Goal: Complete application form

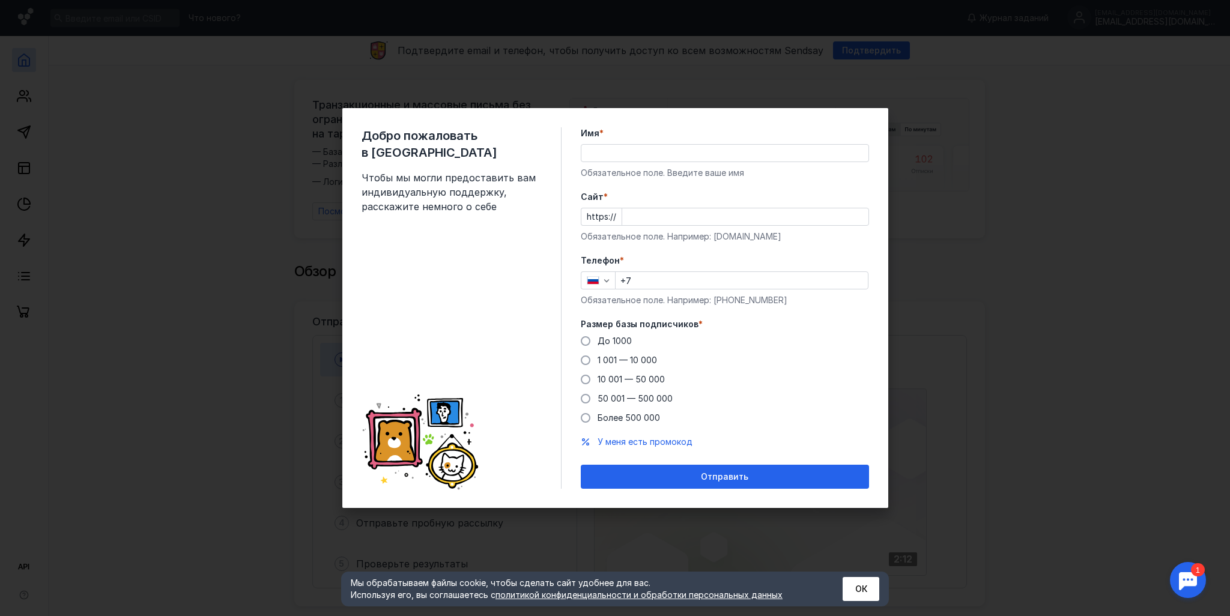
click at [614, 164] on div "Имя * Обязательное поле. Введите ваше имя" at bounding box center [725, 153] width 288 height 52
click at [610, 153] on input "Имя *" at bounding box center [725, 153] width 287 height 17
click at [589, 213] on div "Cайт * https:// Обязательное поле. Например: [DOMAIN_NAME]" at bounding box center [725, 217] width 288 height 52
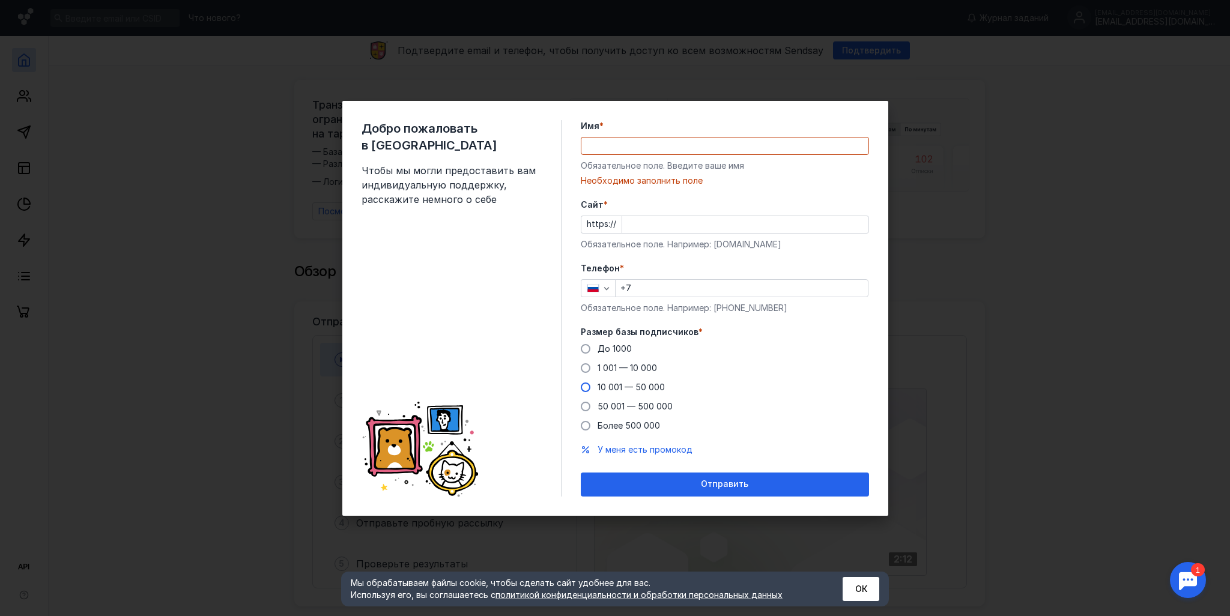
click at [636, 388] on span "10 001 — 50 000" at bounding box center [631, 387] width 67 height 10
click at [0, 0] on input "10 001 — 50 000" at bounding box center [0, 0] width 0 height 0
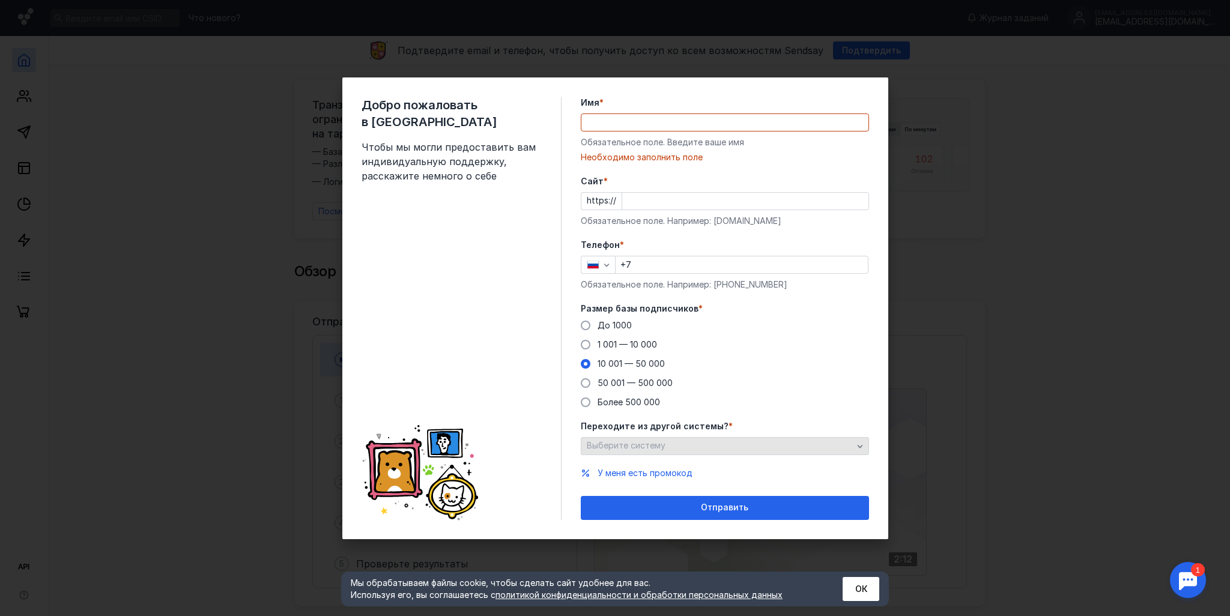
click at [654, 442] on span "Выберите систему" at bounding box center [626, 445] width 79 height 10
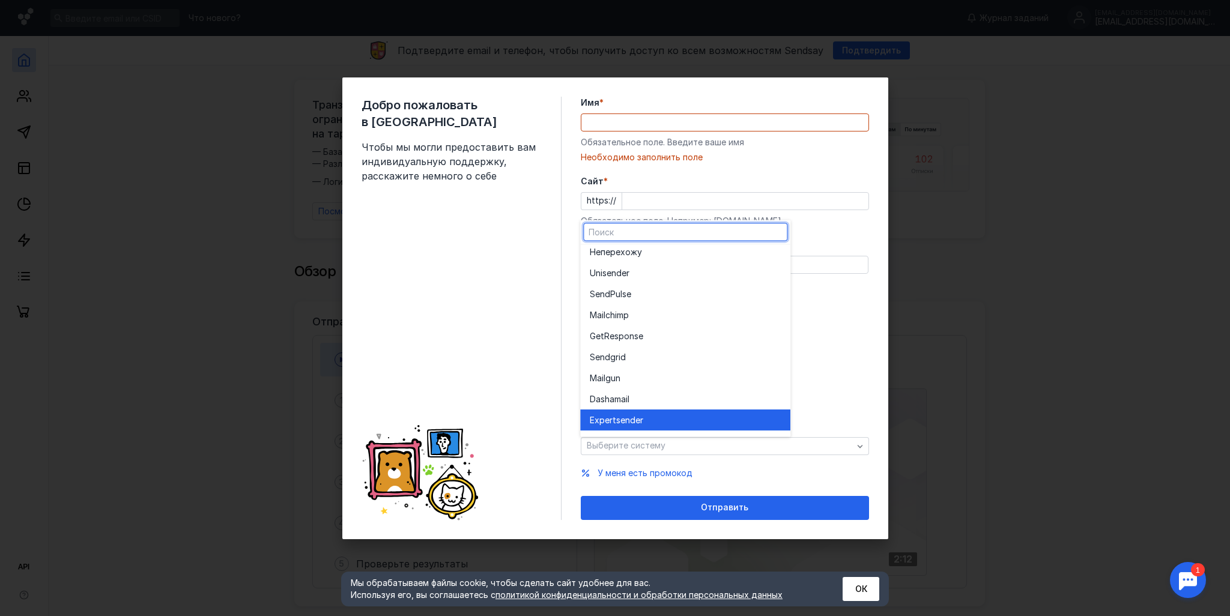
scroll to position [66, 0]
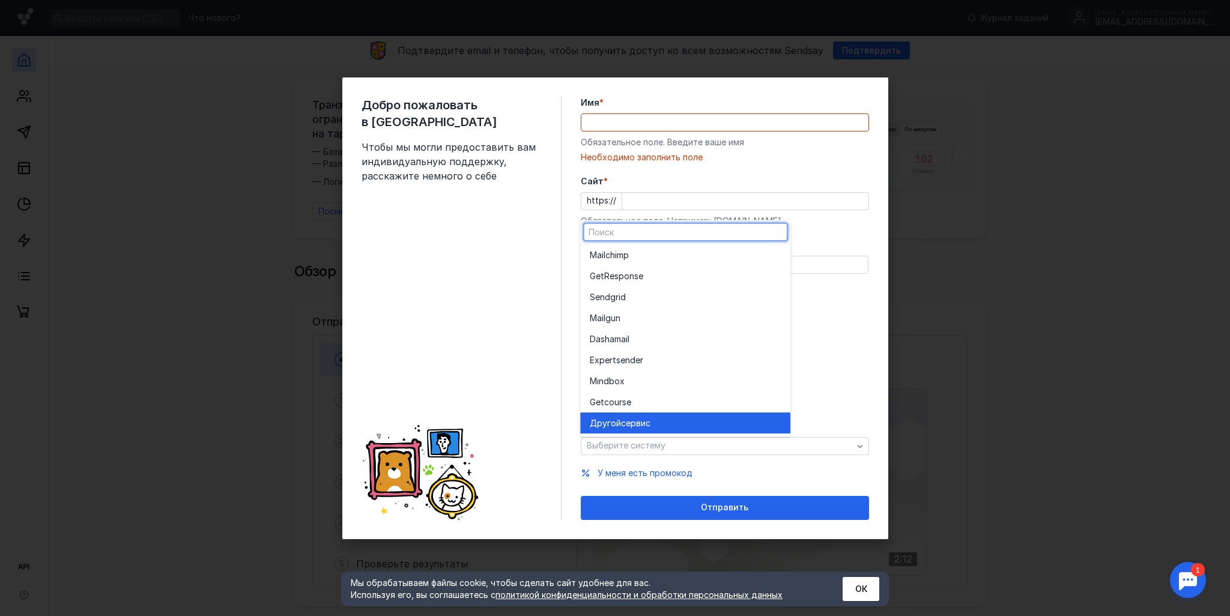
click at [682, 426] on div "Другой сервис" at bounding box center [685, 424] width 191 height 12
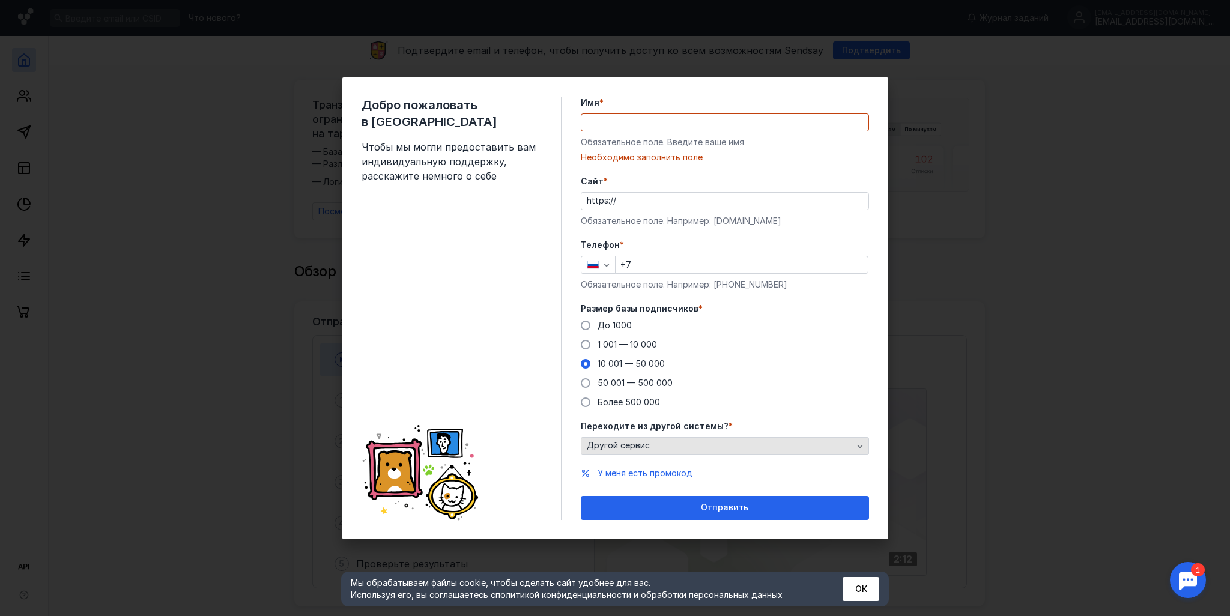
click at [664, 446] on div "Другой сервис" at bounding box center [720, 446] width 272 height 10
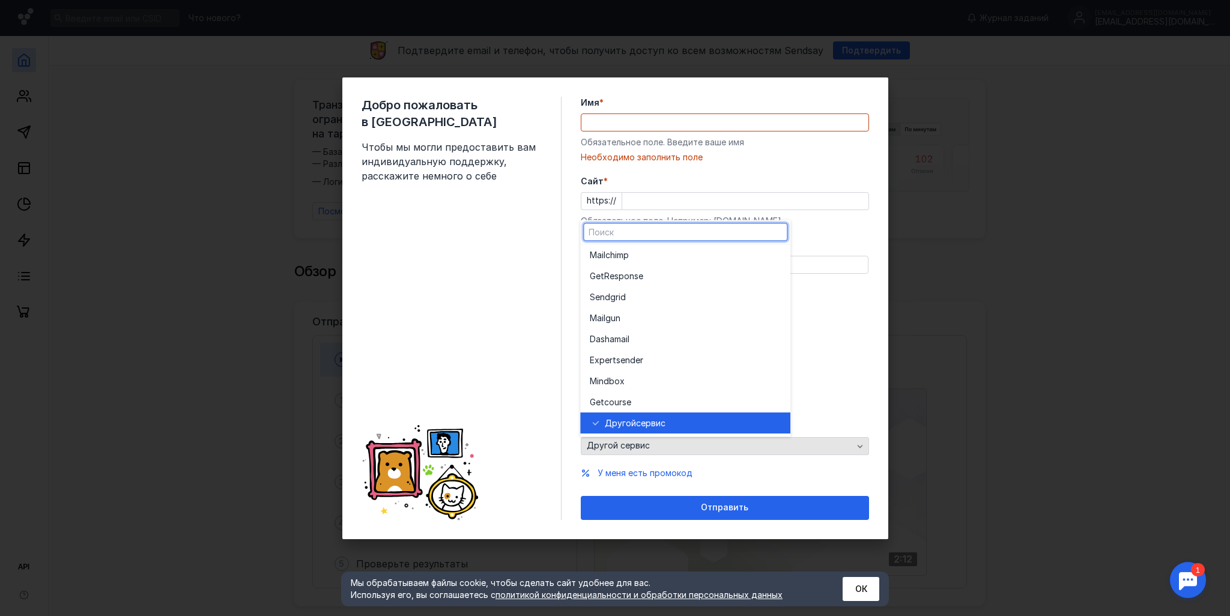
click at [664, 446] on div "Другой сервис" at bounding box center [720, 446] width 272 height 10
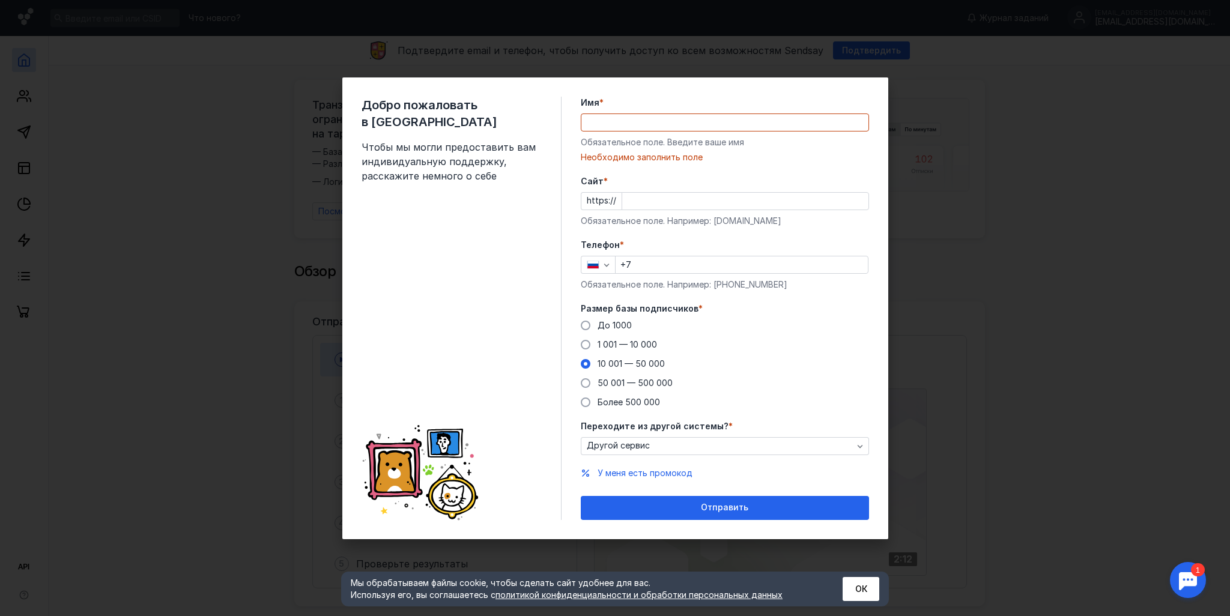
click at [629, 187] on div "Cайт * https:// Обязательное поле. Например: [DOMAIN_NAME]" at bounding box center [725, 201] width 288 height 52
click at [629, 199] on input "Cайт *" at bounding box center [745, 201] width 246 height 17
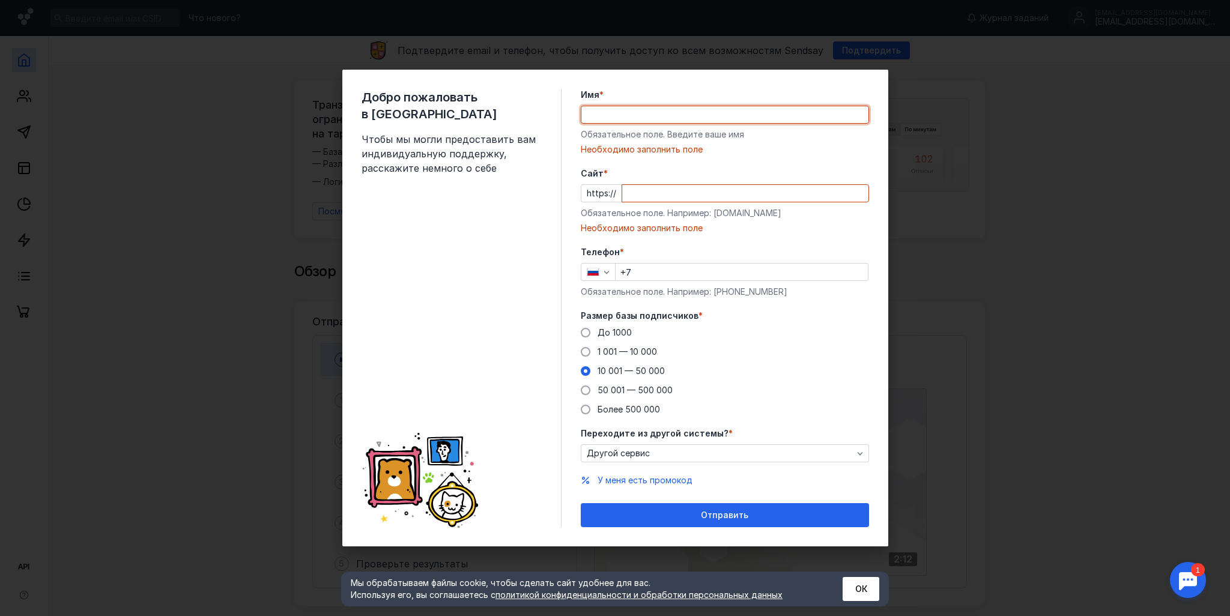
click at [634, 125] on div "Имя * Обязательное поле. Введите ваше имя [PERSON_NAME] заполнить поле" at bounding box center [725, 122] width 288 height 67
click at [622, 192] on input "Cайт *" at bounding box center [745, 193] width 246 height 17
click at [619, 114] on input "Имя *" at bounding box center [725, 114] width 287 height 17
type input "[DOMAIN_NAME]"
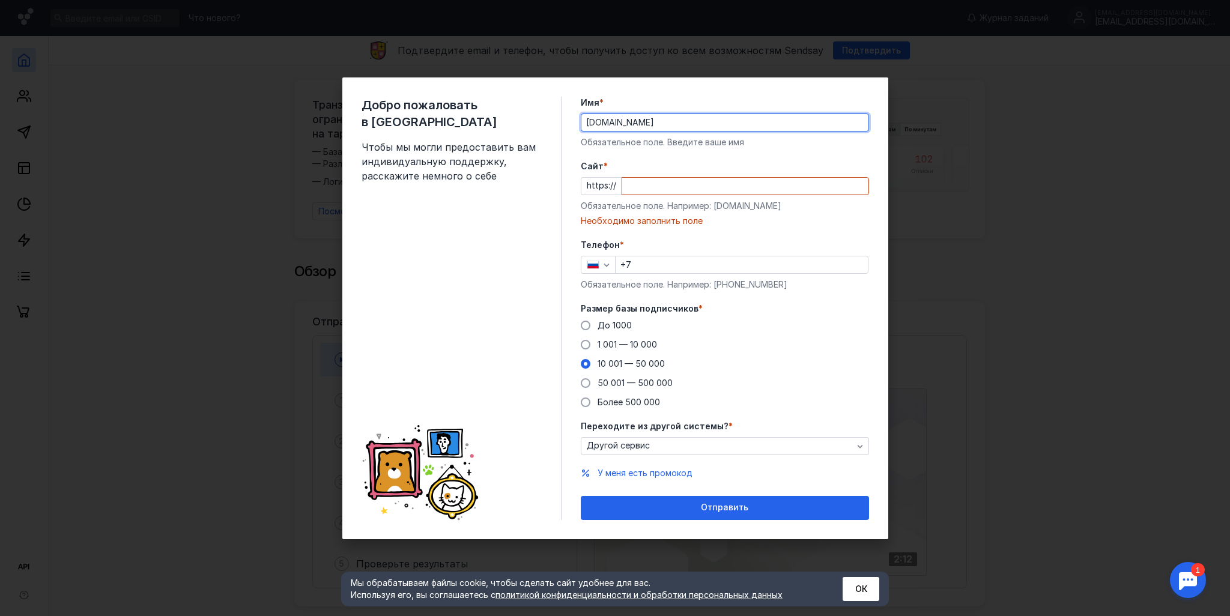
drag, startPoint x: 634, startPoint y: 123, endPoint x: 541, endPoint y: 123, distance: 92.5
click at [541, 122] on div "Добро пожаловать в Sendsay Чтобы мы могли предоставить вам индивидуальную подде…" at bounding box center [615, 309] width 546 height 462
click at [669, 184] on input "Cайт *" at bounding box center [745, 186] width 246 height 17
paste input "[DOMAIN_NAME]"
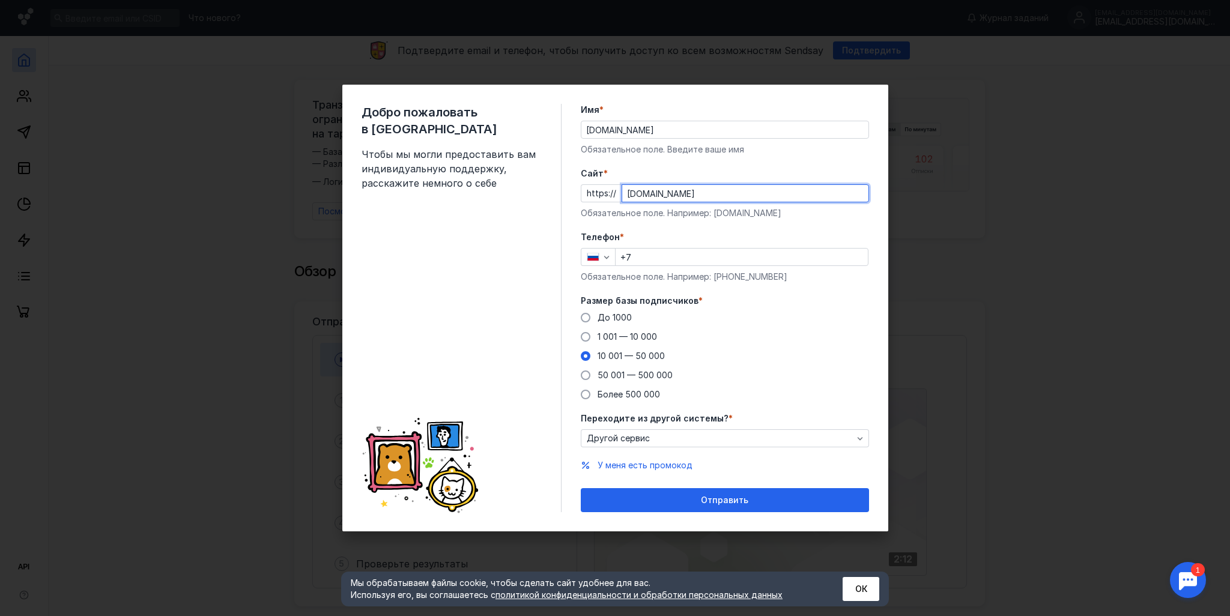
type input "[DOMAIN_NAME]"
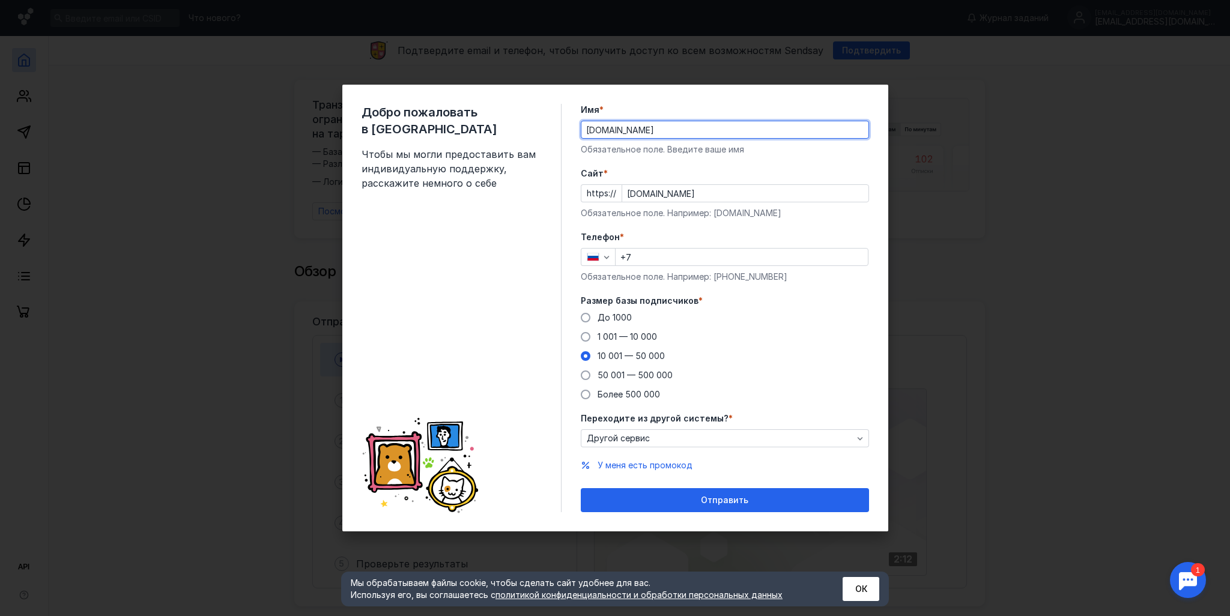
drag, startPoint x: 648, startPoint y: 128, endPoint x: 536, endPoint y: 126, distance: 111.8
click at [536, 126] on div "Добро пожаловать в Sendsay Чтобы мы могли предоставить вам индивидуальную подде…" at bounding box center [615, 308] width 546 height 447
type input "T"
type input "[PERSON_NAME]"
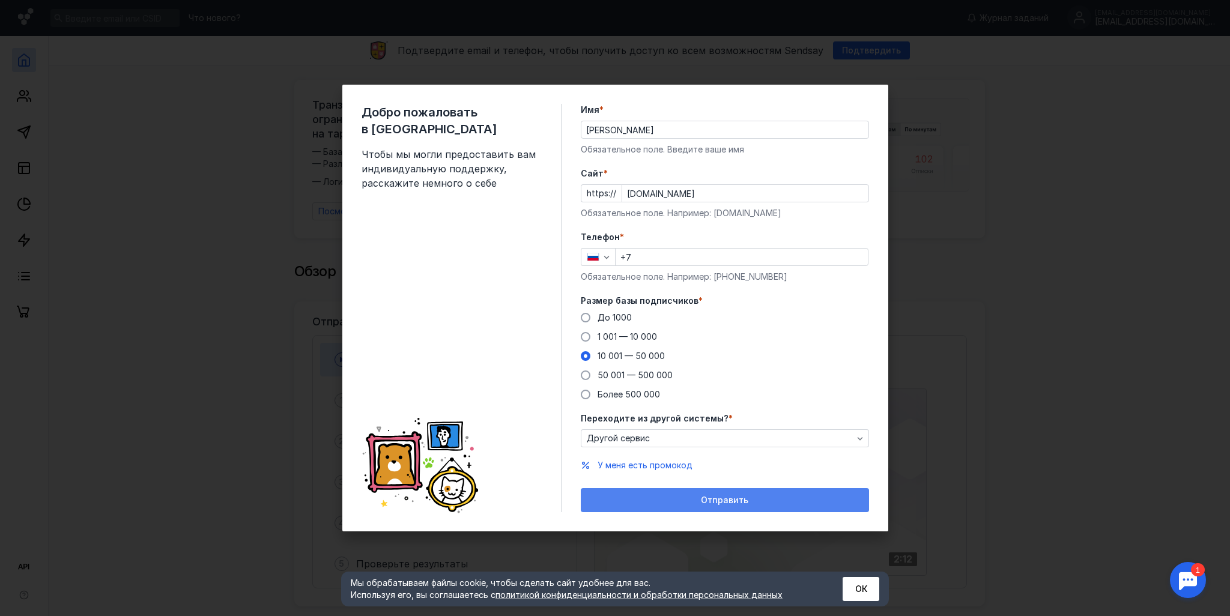
click at [726, 499] on span "Отправить" at bounding box center [724, 501] width 47 height 10
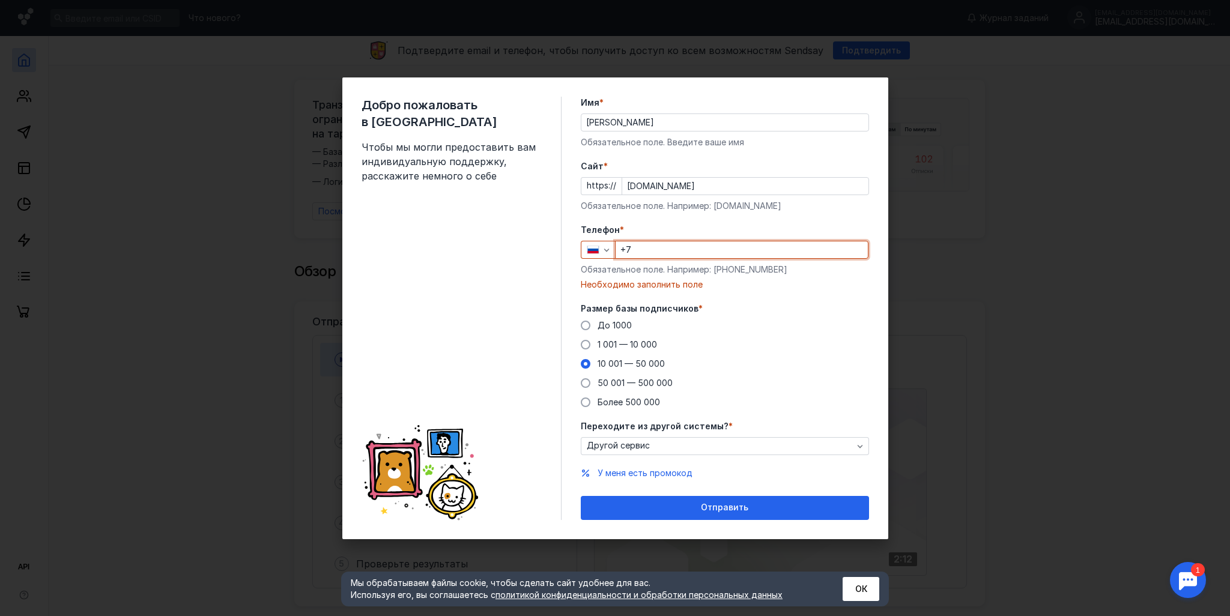
click at [636, 242] on input "+7" at bounding box center [742, 250] width 252 height 17
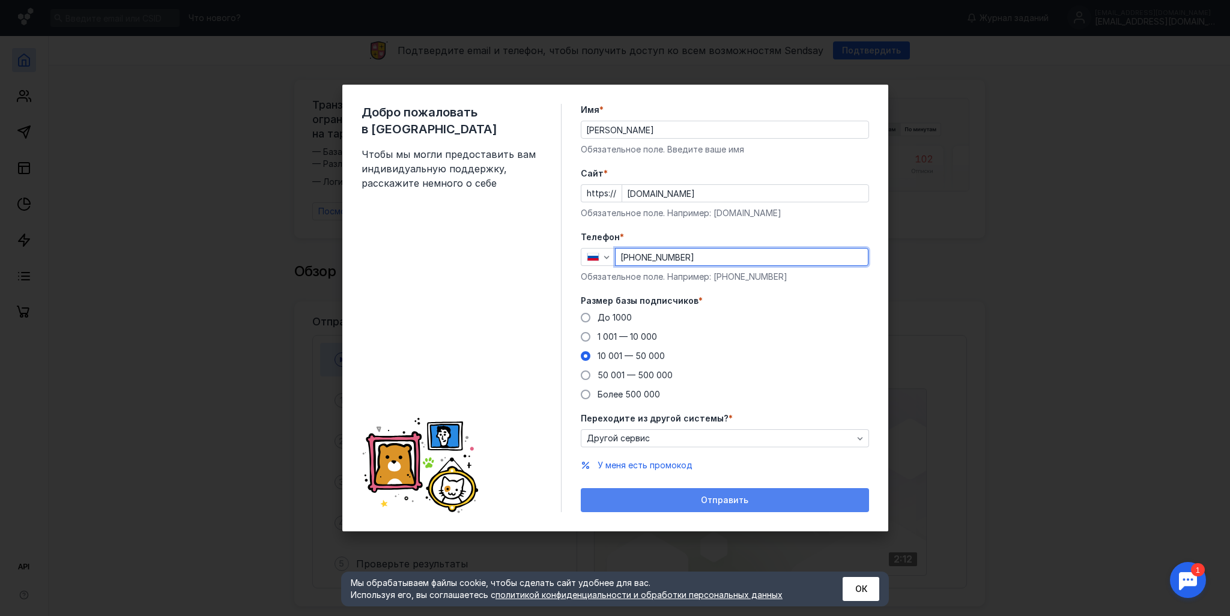
type input "[PHONE_NUMBER]"
click at [738, 496] on span "Отправить" at bounding box center [724, 501] width 47 height 10
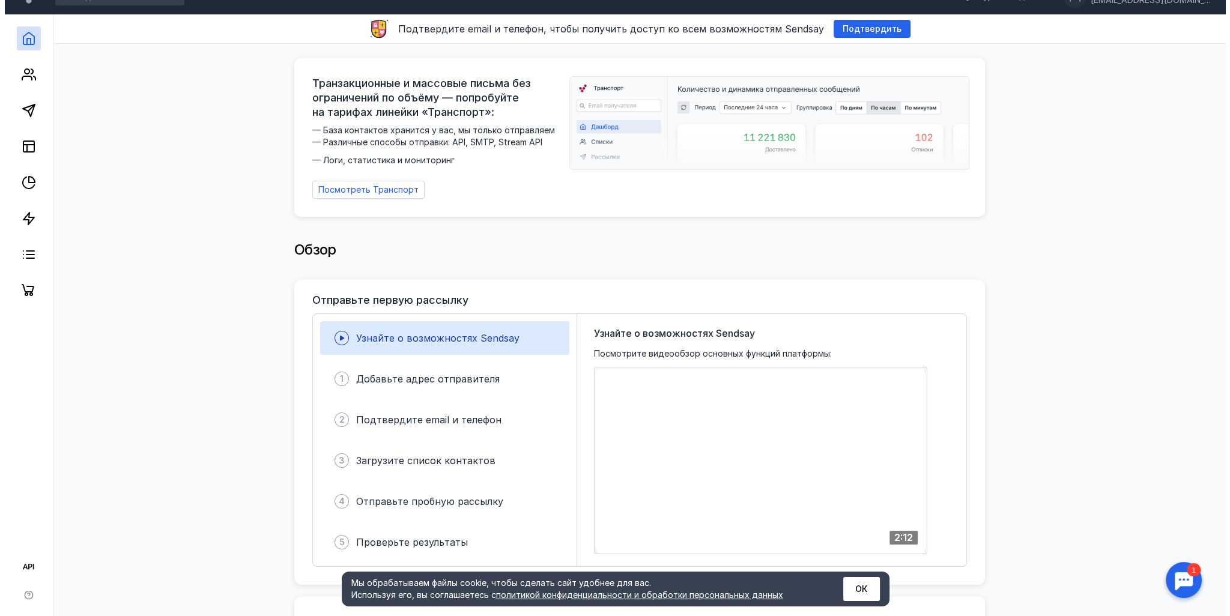
scroll to position [0, 0]
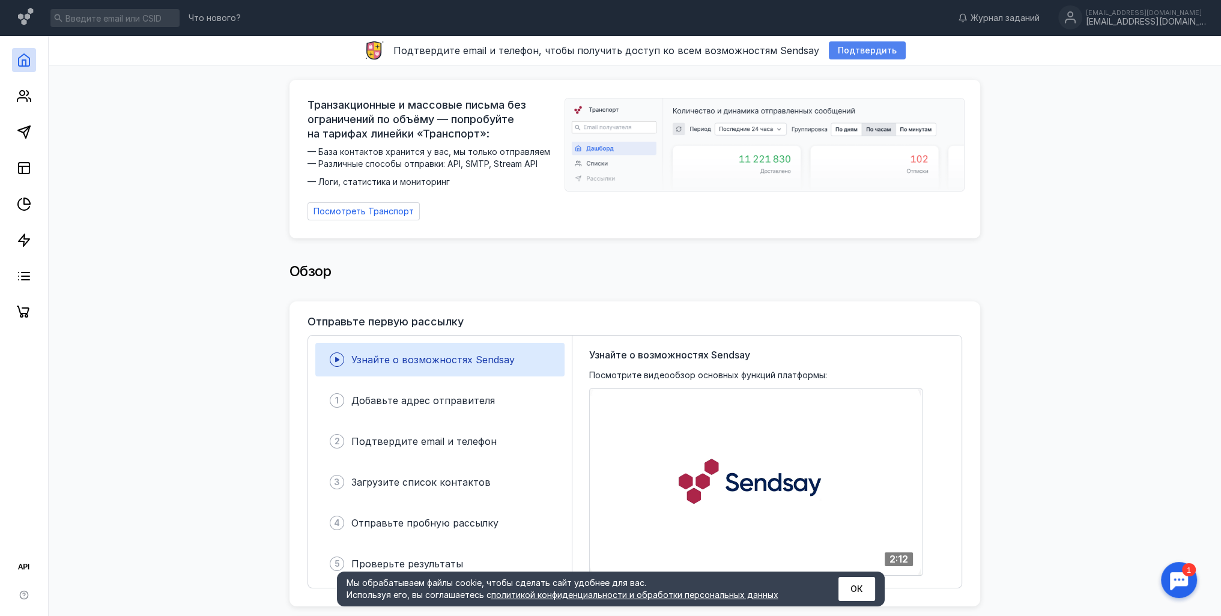
click at [853, 51] on span "Подтвердить" at bounding box center [867, 51] width 59 height 10
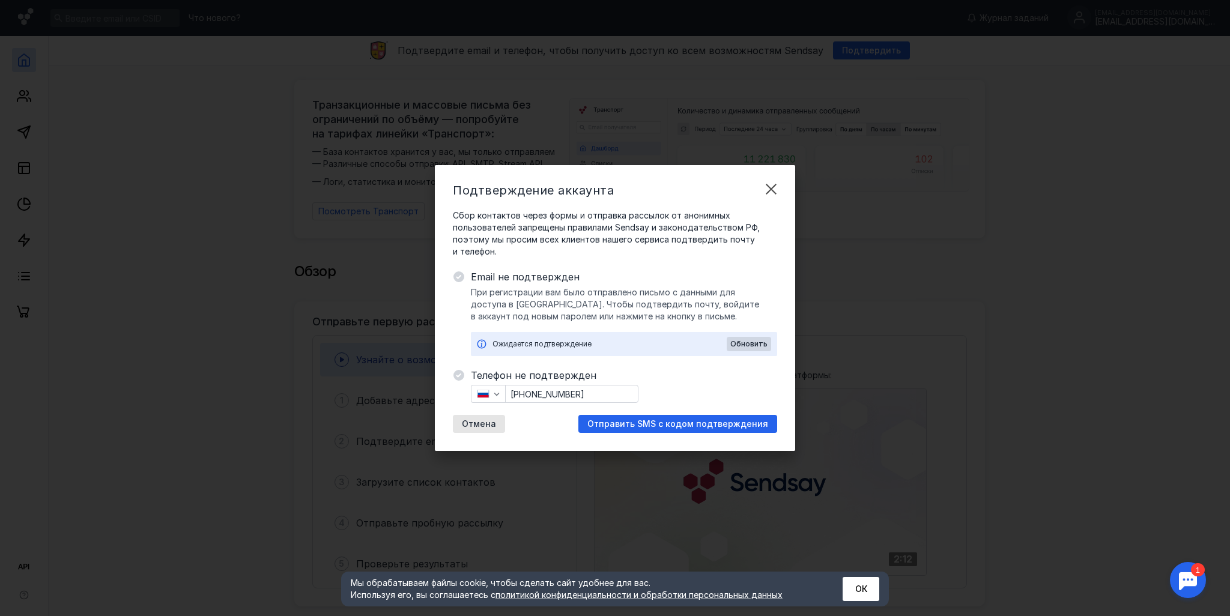
click at [551, 386] on input "[PHONE_NUMBER]" at bounding box center [572, 394] width 132 height 17
click at [747, 333] on div "Ожидается подтверждение Обновить" at bounding box center [624, 344] width 306 height 24
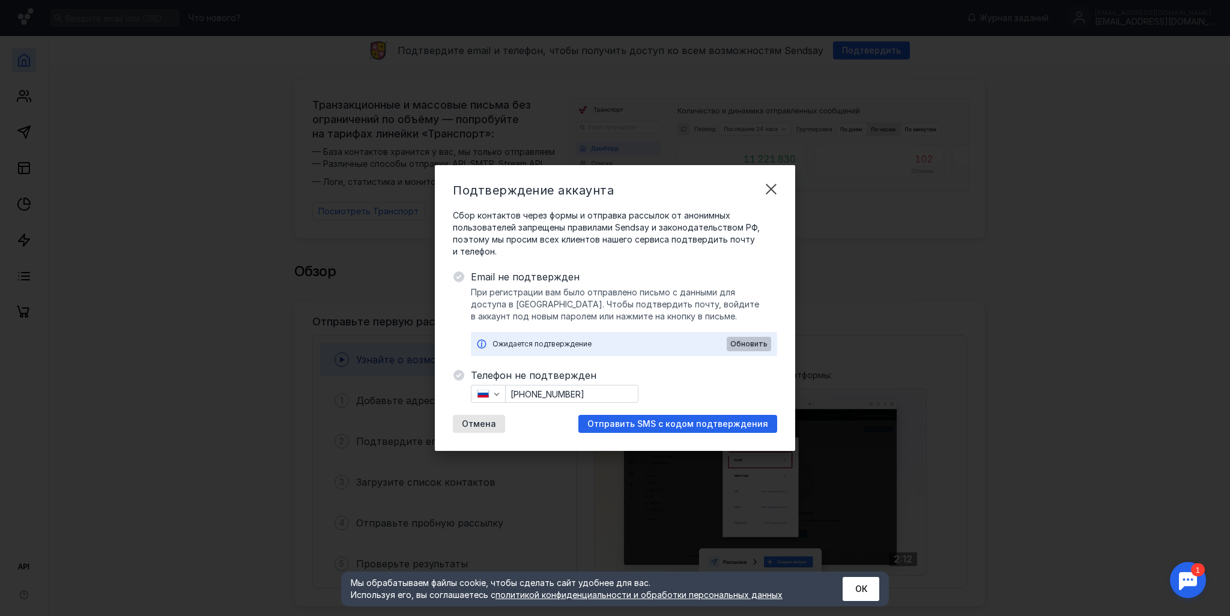
click at [754, 344] on span "Обновить" at bounding box center [749, 344] width 37 height 8
click at [741, 332] on div "Ожидается подтверждение, обновлено в 17:56 Обновить" at bounding box center [624, 344] width 306 height 24
click at [745, 342] on span "Обновить" at bounding box center [749, 344] width 37 height 8
